Goal: Task Accomplishment & Management: Use online tool/utility

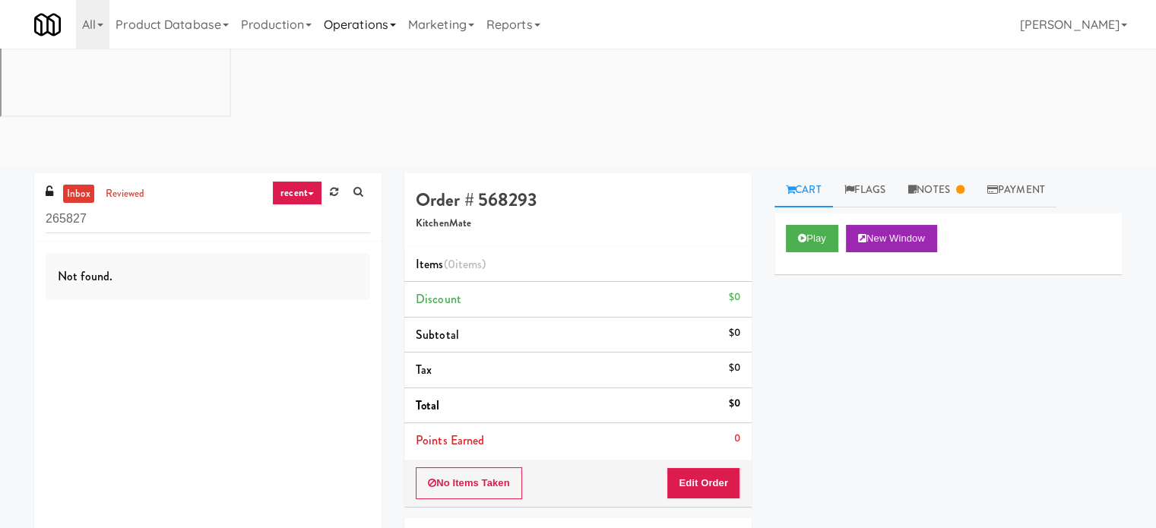
click at [363, 21] on link "Operations" at bounding box center [360, 24] width 84 height 49
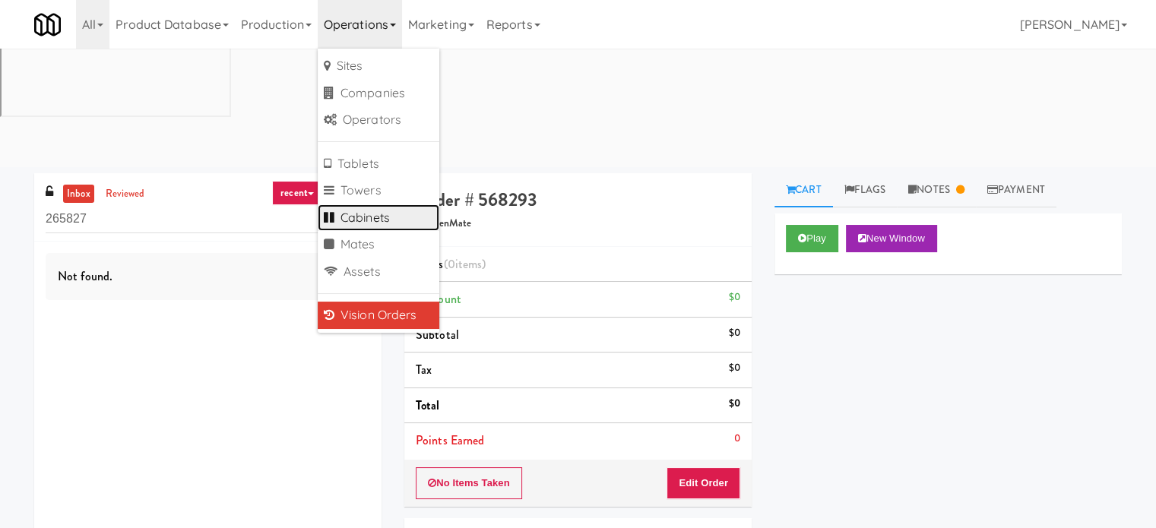
click at [380, 217] on link "Cabinets" at bounding box center [379, 217] width 122 height 27
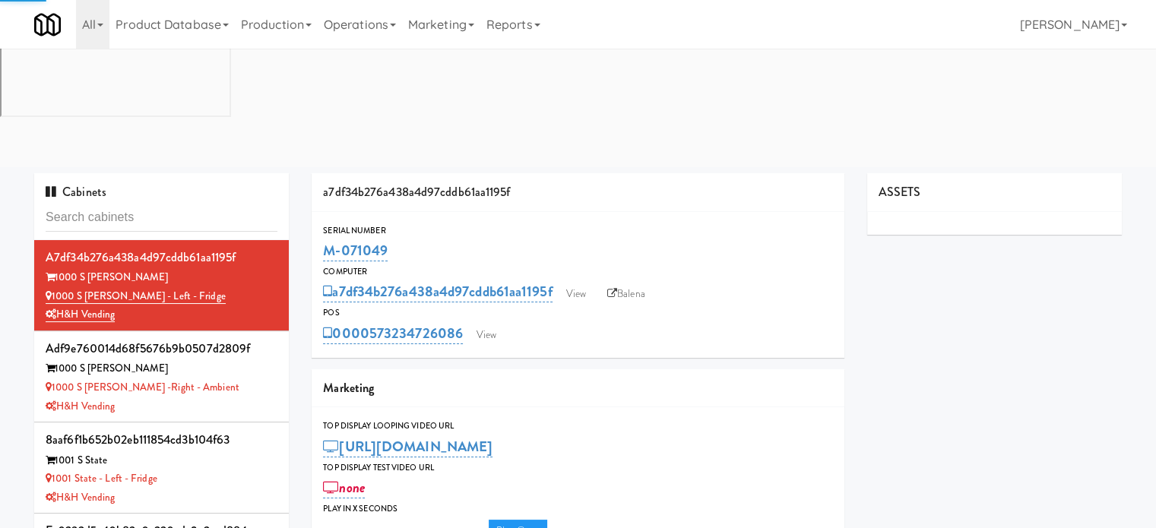
click at [161, 204] on input "text" at bounding box center [162, 218] width 232 height 28
type input "3"
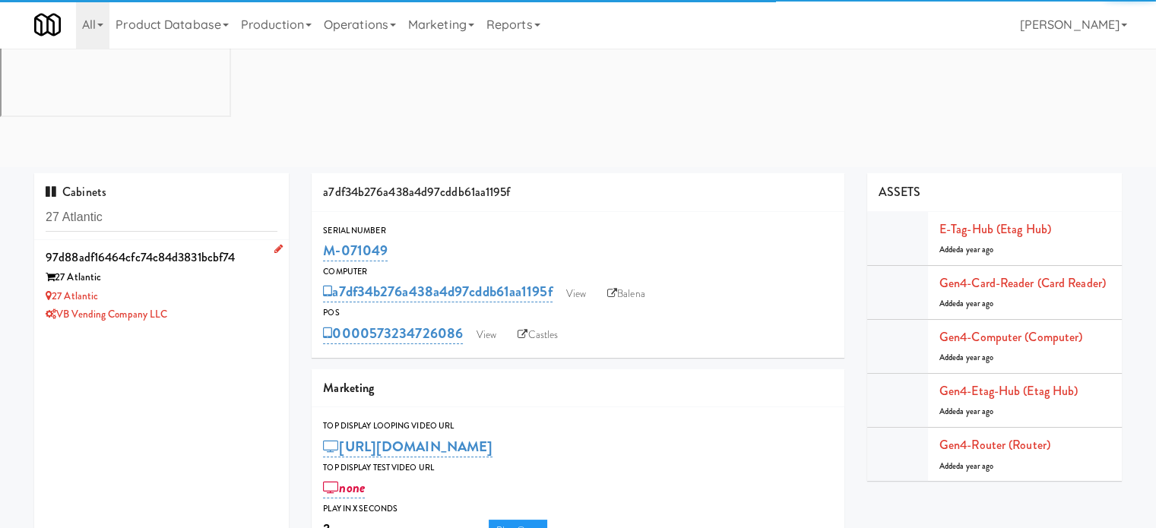
type input "27 Atlantic"
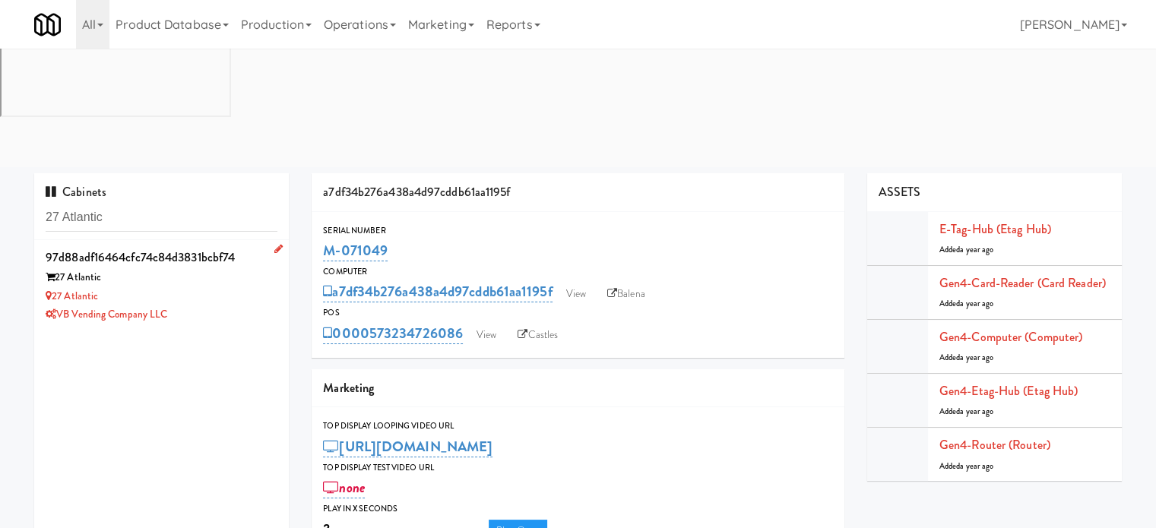
drag, startPoint x: 217, startPoint y: 183, endPoint x: 239, endPoint y: 185, distance: 22.8
click at [219, 287] on div "27 Atlantic" at bounding box center [162, 296] width 232 height 19
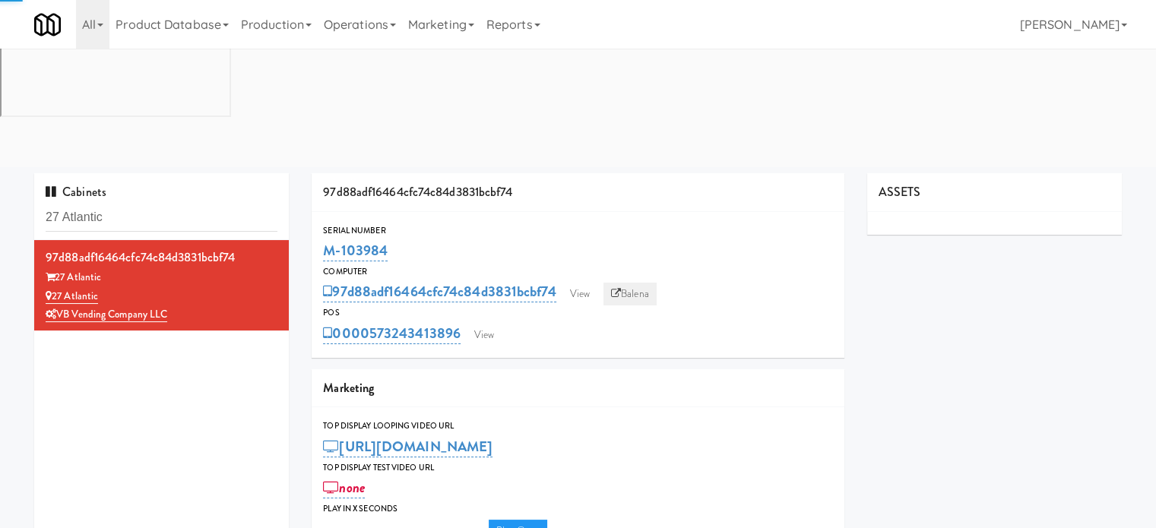
type input "3"
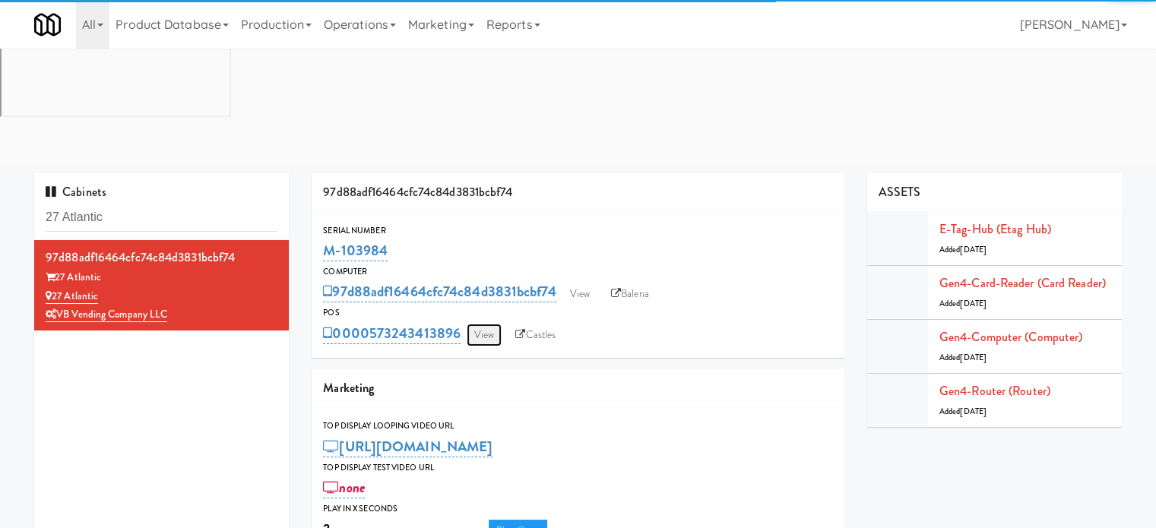
click at [482, 324] on link "View" at bounding box center [484, 335] width 35 height 23
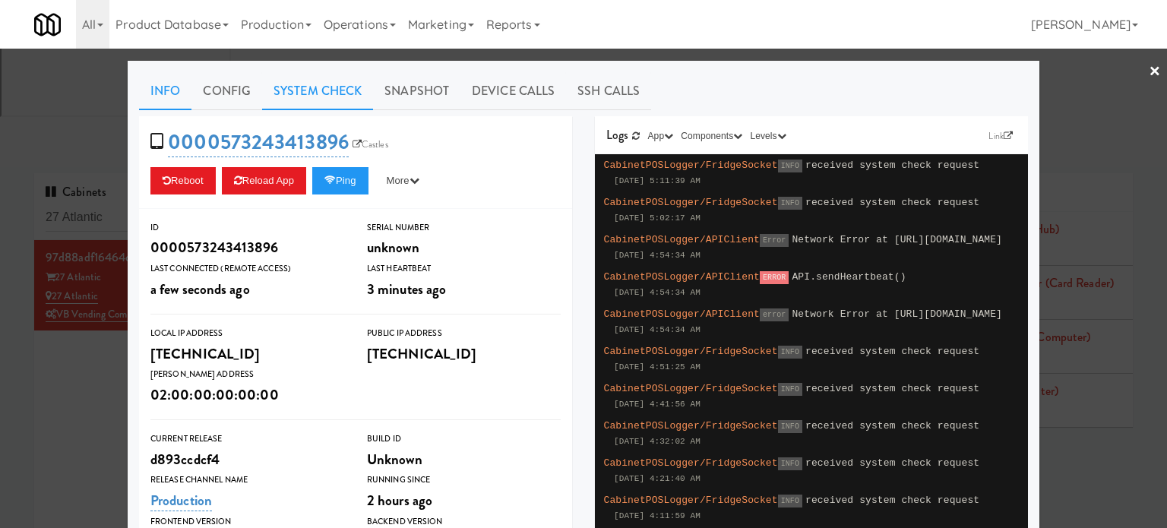
click at [322, 96] on link "System Check" at bounding box center [317, 91] width 111 height 38
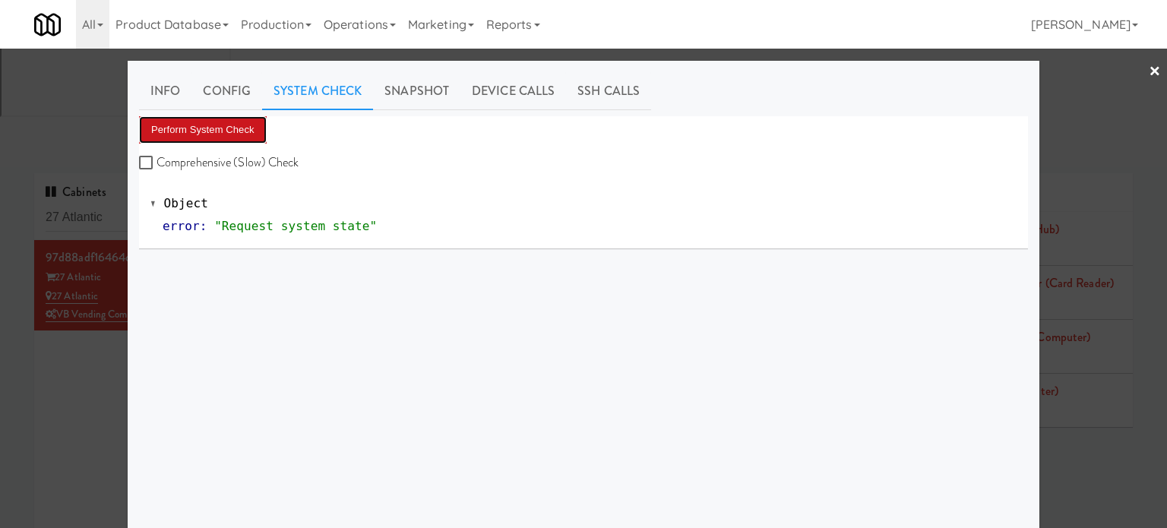
click at [175, 121] on button "Perform System Check" at bounding box center [203, 129] width 128 height 27
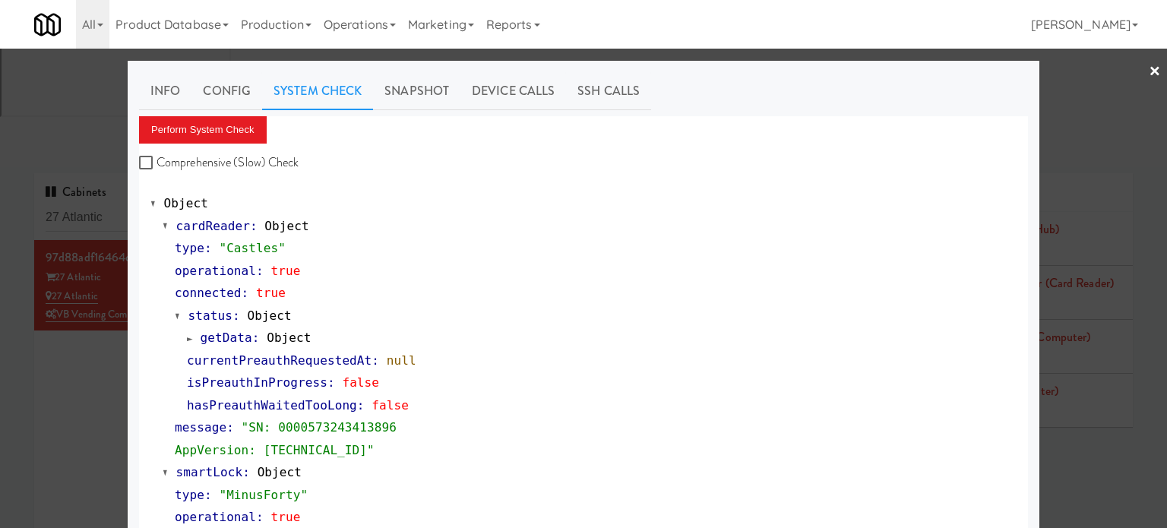
click at [71, 315] on div at bounding box center [583, 264] width 1167 height 528
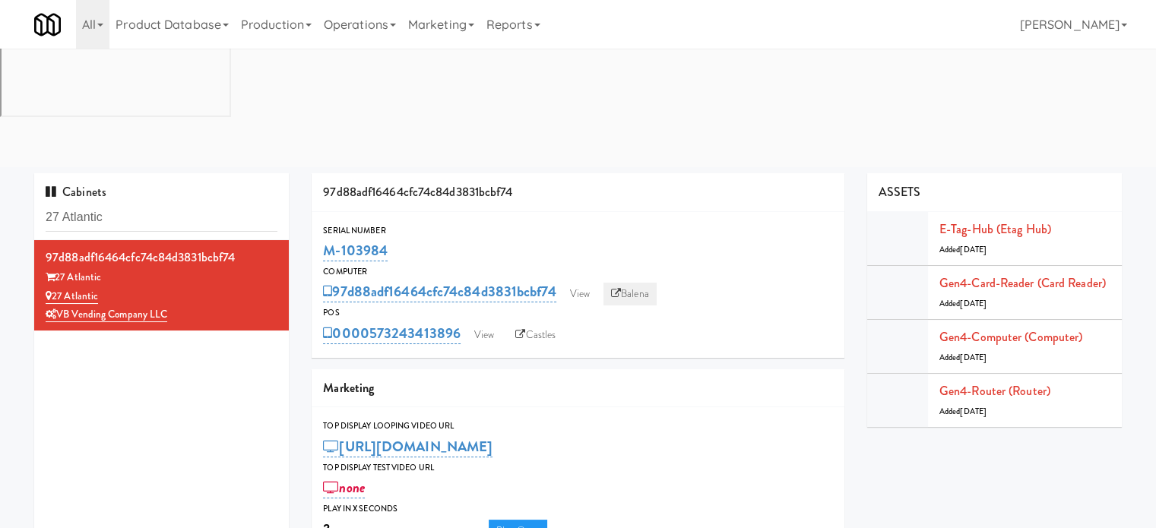
click at [638, 283] on link "Balena" at bounding box center [629, 294] width 53 height 23
